Goal: Task Accomplishment & Management: Complete application form

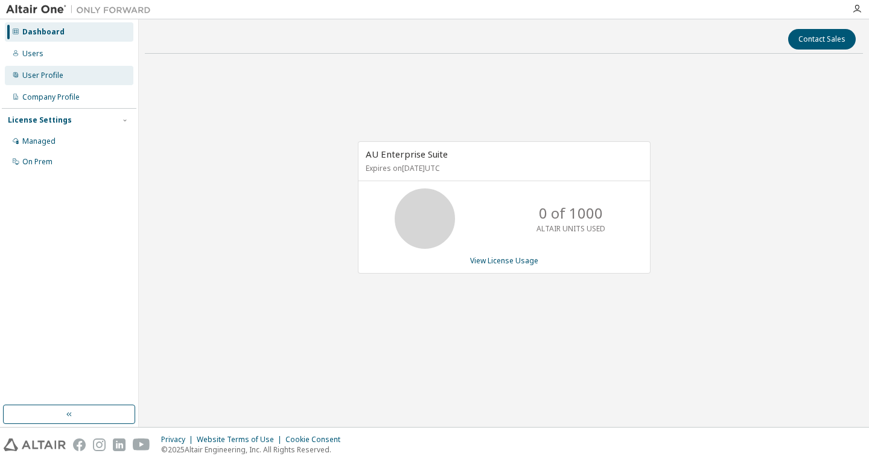
click at [78, 75] on div "User Profile" at bounding box center [69, 75] width 129 height 19
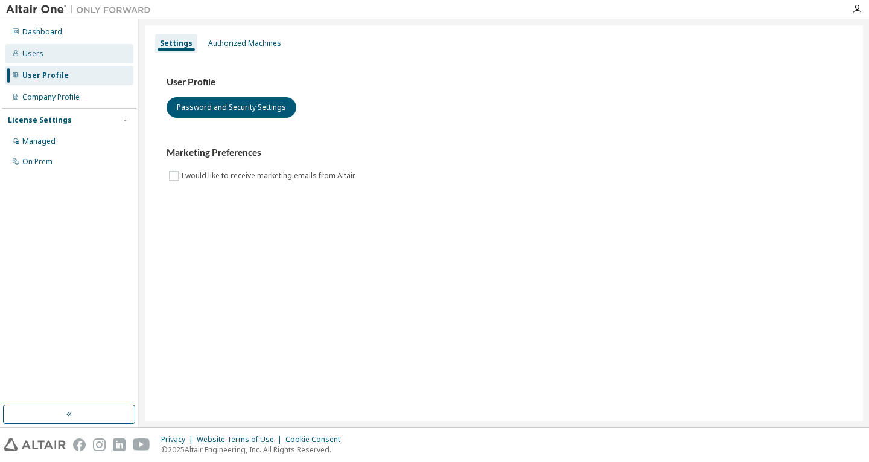
click at [91, 56] on div "Users" at bounding box center [69, 53] width 129 height 19
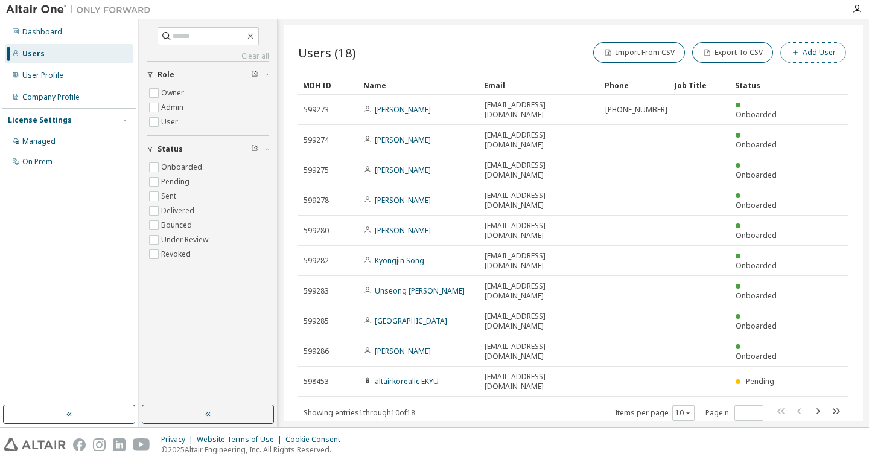
click at [827, 56] on button "Add User" at bounding box center [813, 52] width 66 height 21
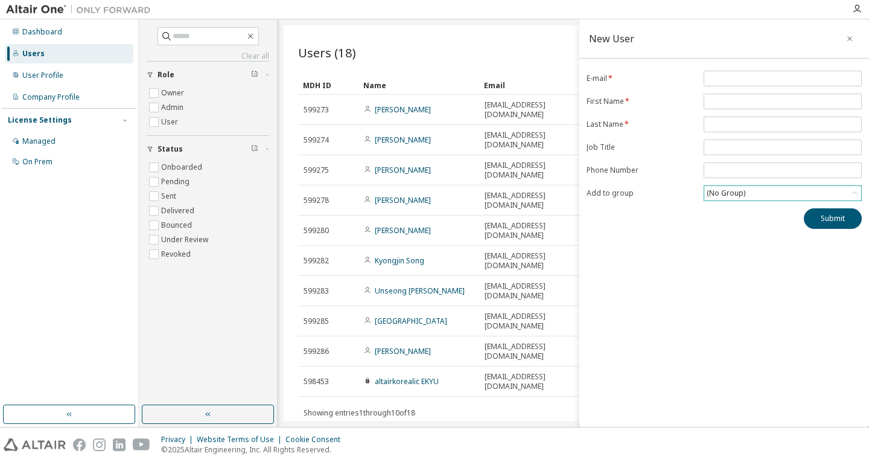
click at [745, 194] on div "(No Group)" at bounding box center [726, 192] width 42 height 13
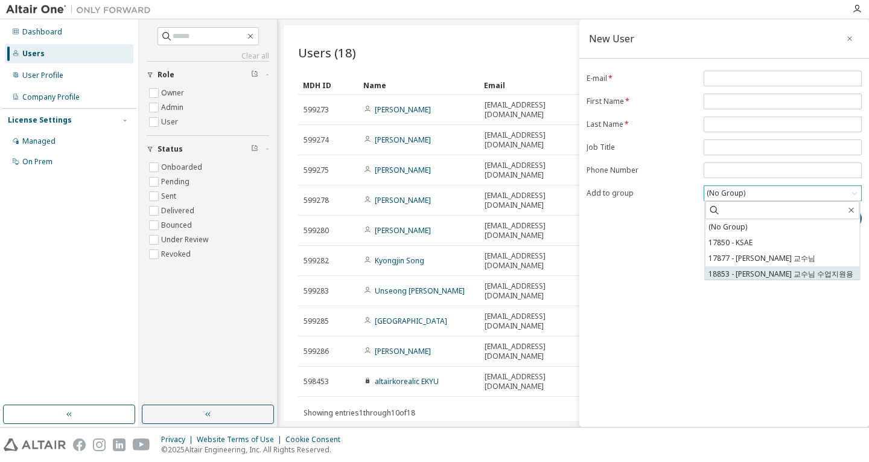
click at [780, 274] on li "18853 - 김한수 교수님 수업지원용" at bounding box center [782, 274] width 154 height 16
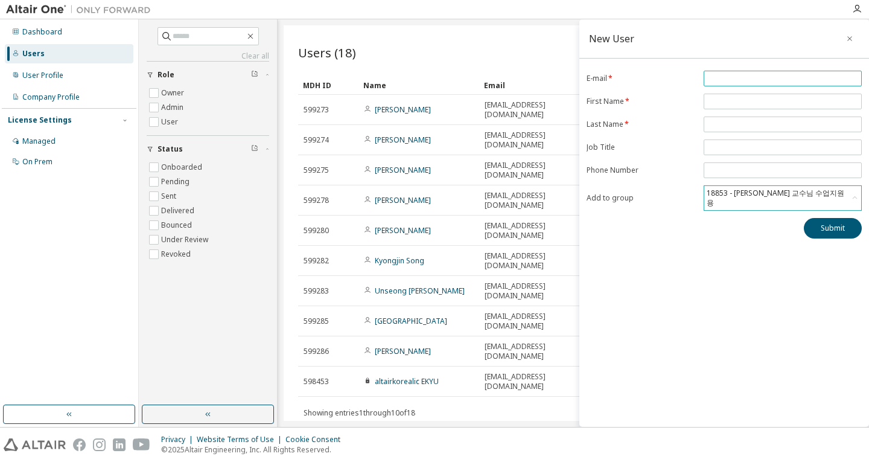
click at [768, 77] on input "email" at bounding box center [783, 79] width 152 height 10
type input "**********"
type input "*******"
type input "***"
click at [841, 224] on button "Submit" at bounding box center [833, 228] width 58 height 21
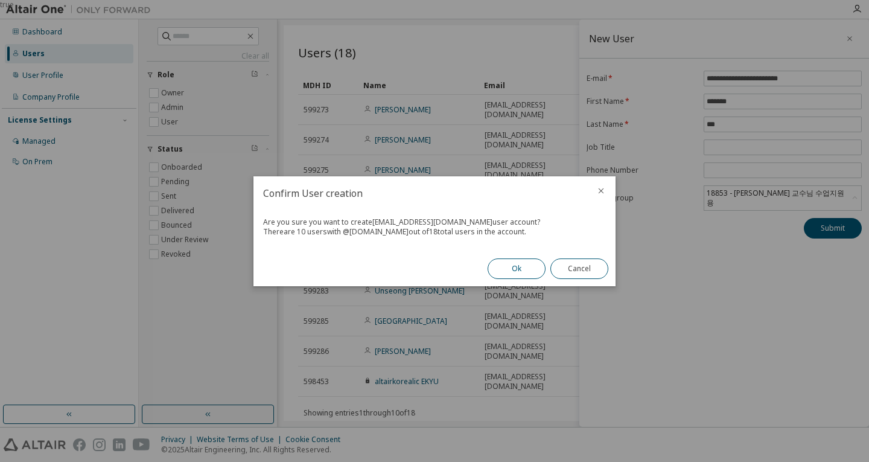
click at [504, 268] on button "Ok" at bounding box center [517, 268] width 58 height 21
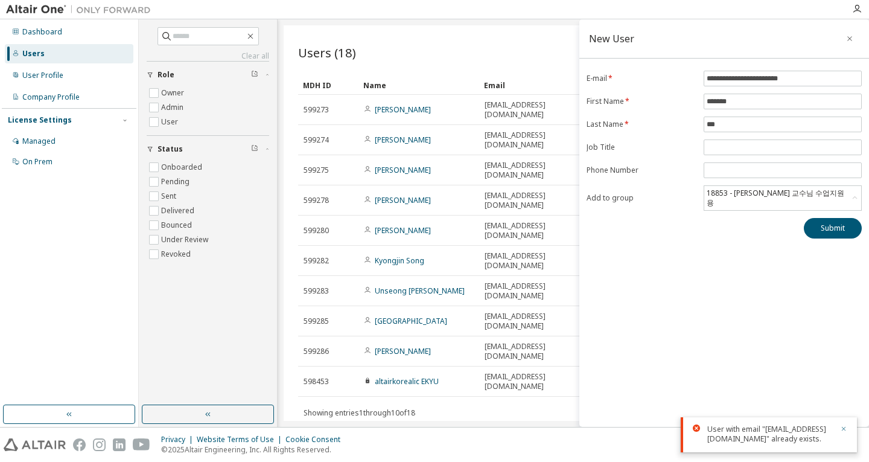
click at [841, 425] on icon "button" at bounding box center [843, 428] width 7 height 7
click at [850, 40] on icon "button" at bounding box center [850, 39] width 8 height 10
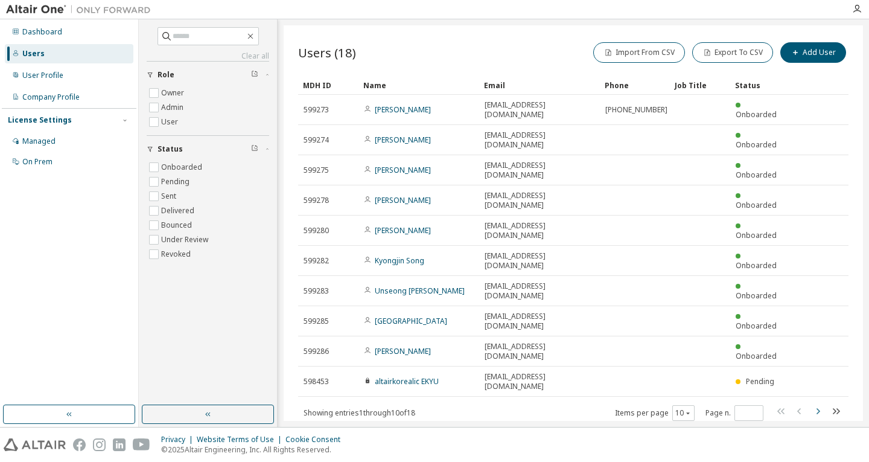
click at [822, 404] on icon "button" at bounding box center [818, 411] width 14 height 14
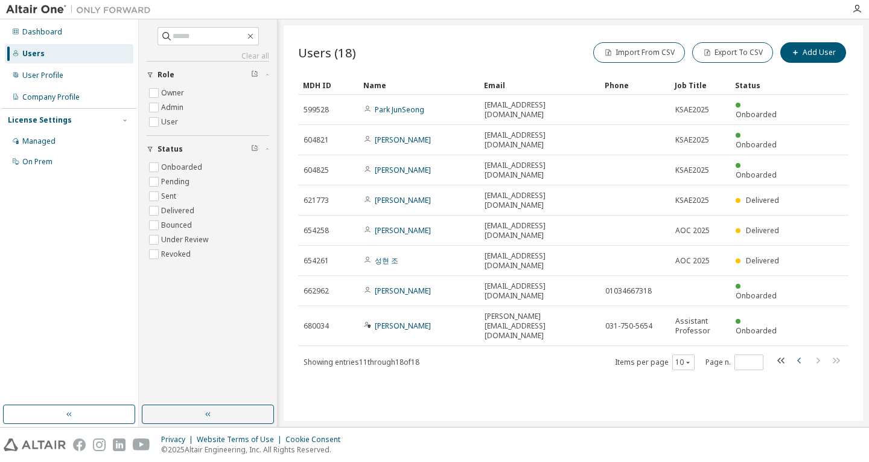
click at [801, 353] on icon "button" at bounding box center [799, 360] width 14 height 14
type input "*"
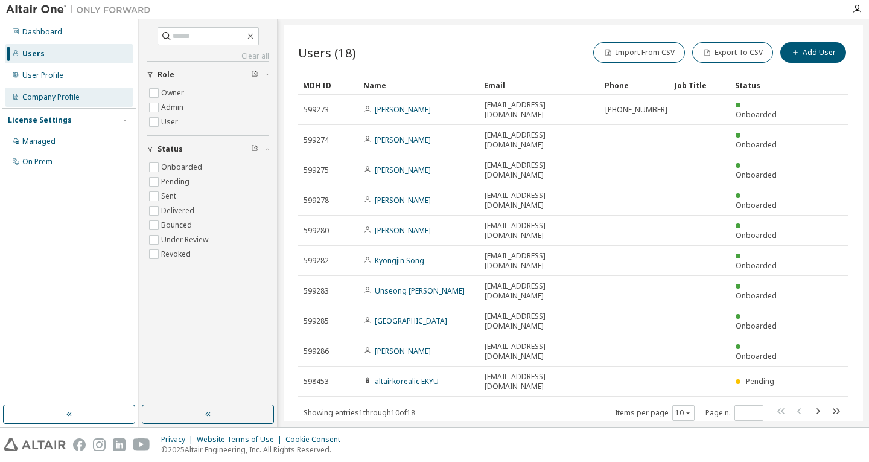
click at [70, 97] on div "Company Profile" at bounding box center [50, 97] width 57 height 10
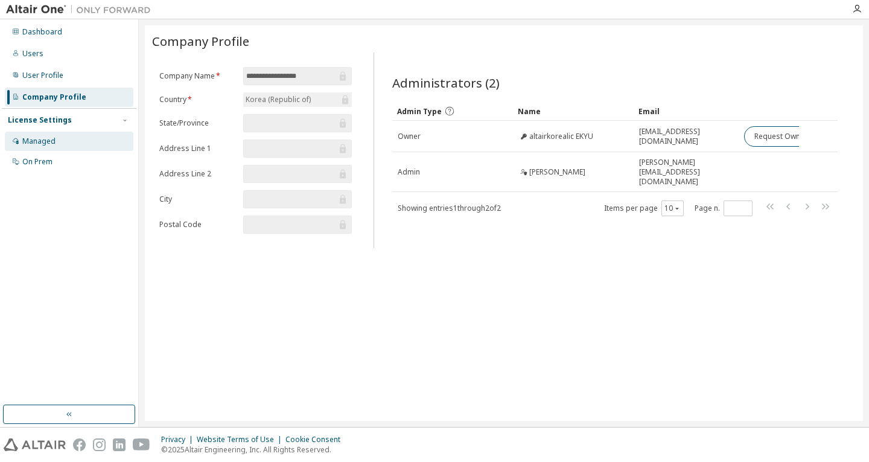
click at [52, 142] on div "Managed" at bounding box center [38, 141] width 33 height 10
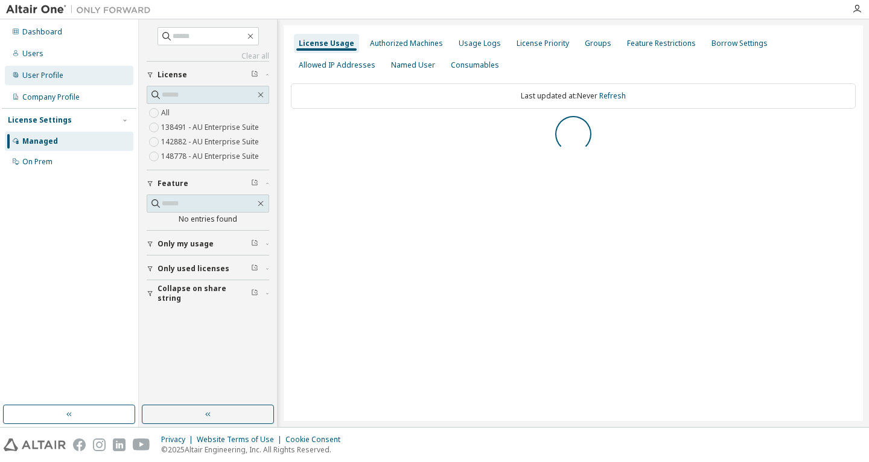
click at [89, 75] on div "User Profile" at bounding box center [69, 75] width 129 height 19
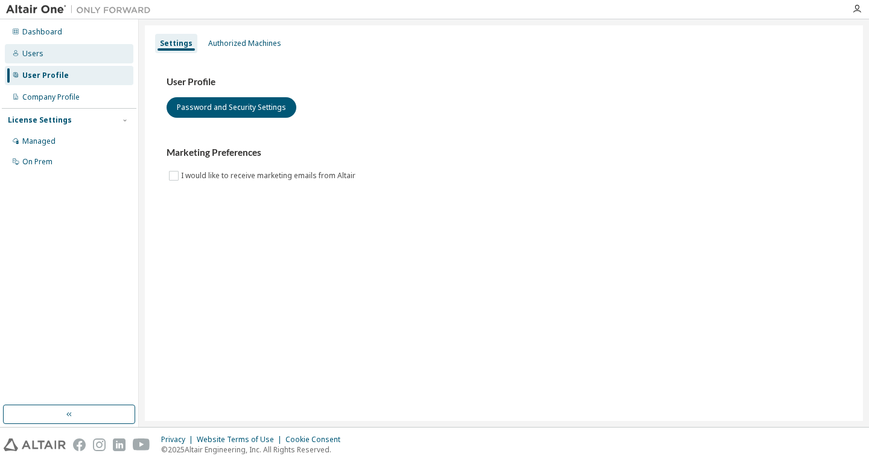
click at [103, 51] on div "Users" at bounding box center [69, 53] width 129 height 19
